Goal: Task Accomplishment & Management: Manage account settings

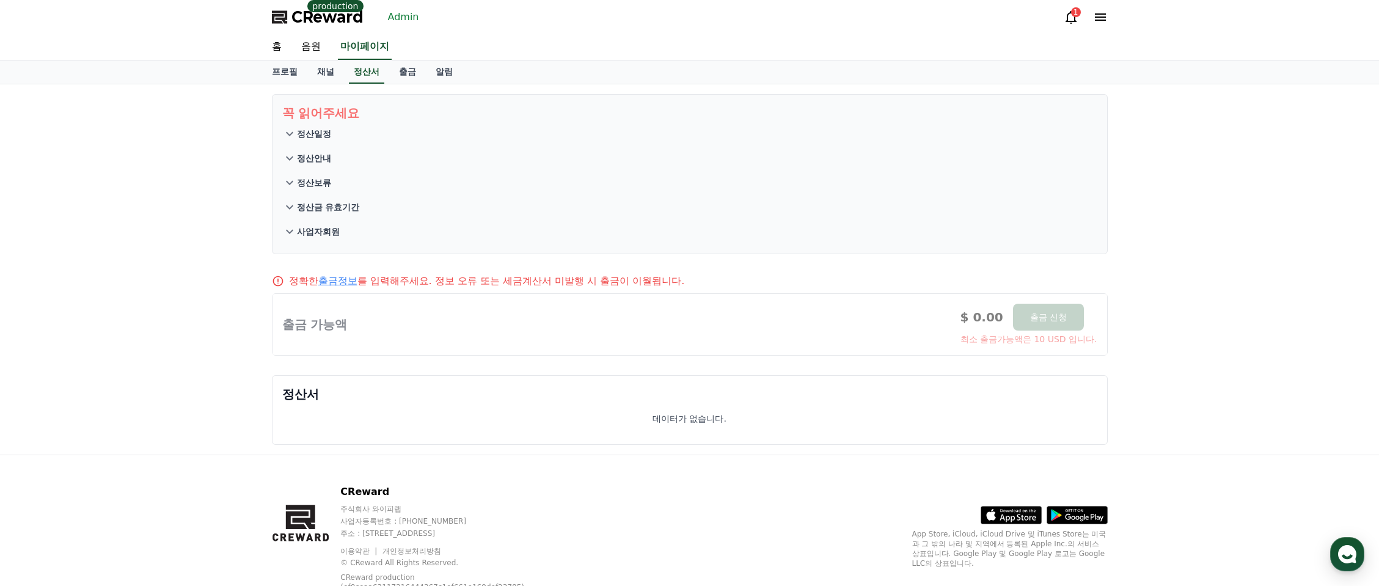
click at [399, 19] on link "Admin" at bounding box center [403, 17] width 41 height 20
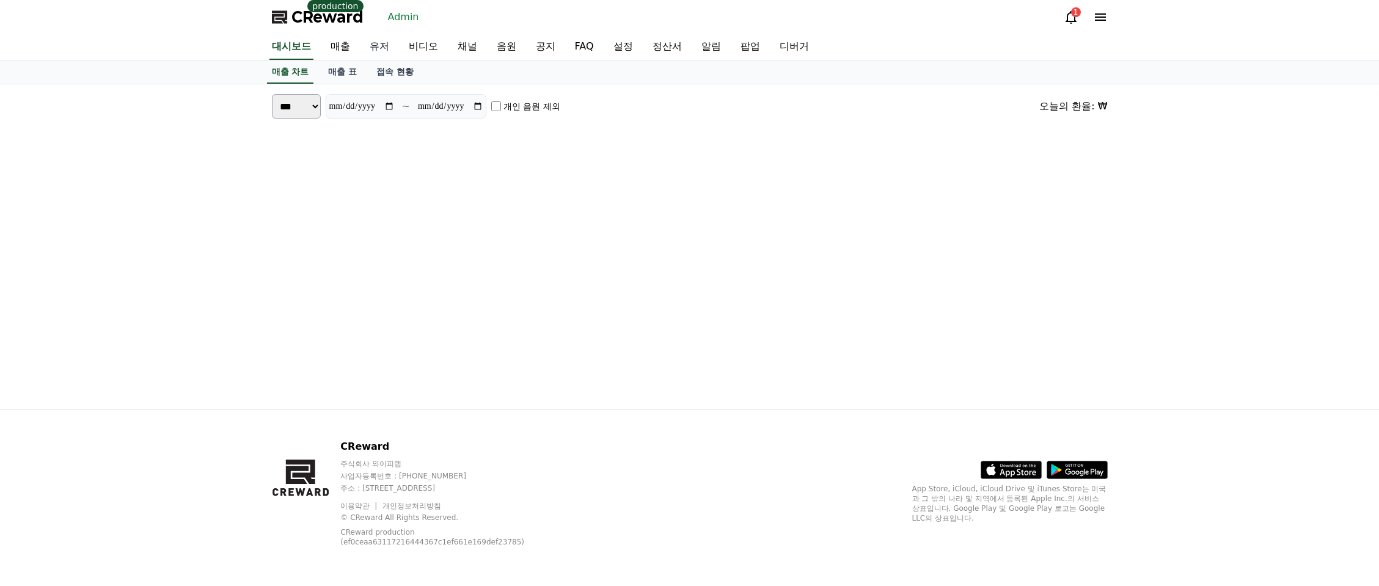
click at [376, 47] on link "유저" at bounding box center [379, 47] width 39 height 26
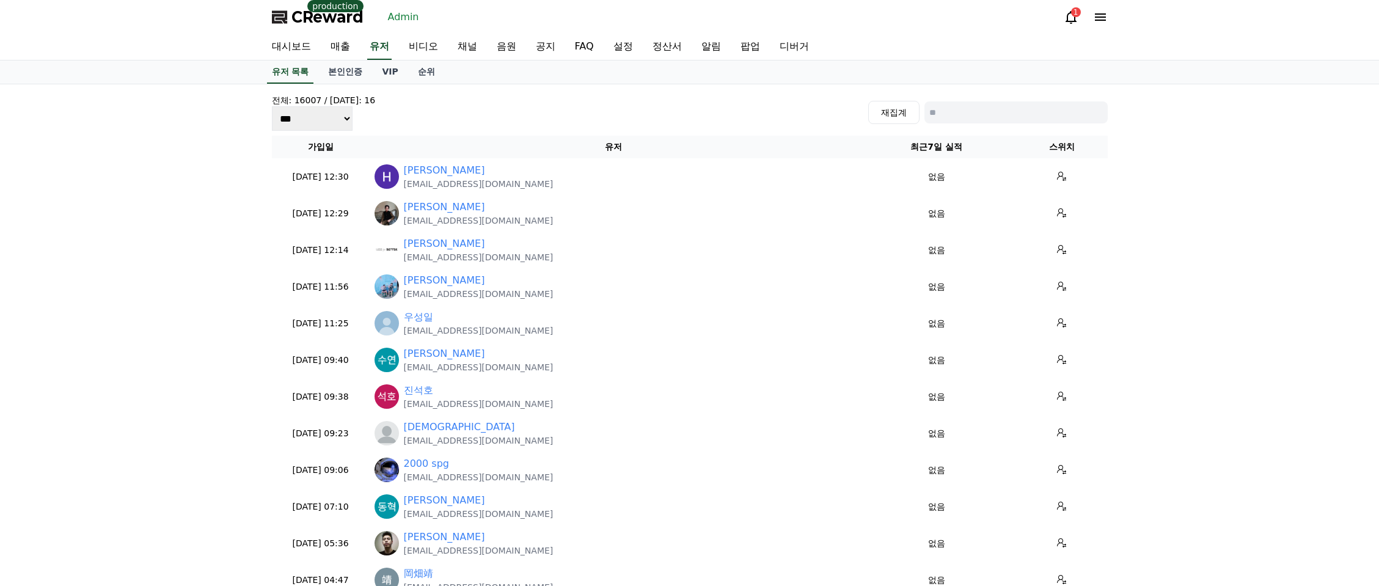
click at [988, 114] on input at bounding box center [1015, 112] width 183 height 22
type input "*"
type input "***"
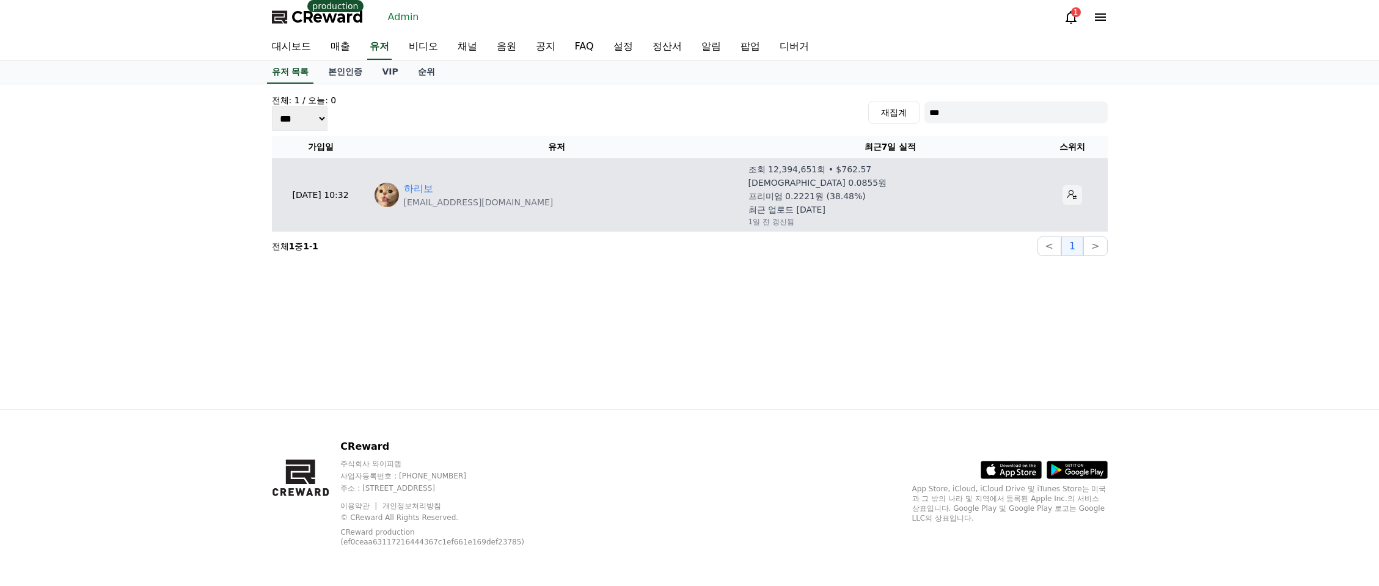
click at [1062, 194] on button at bounding box center [1072, 195] width 20 height 20
